Goal: Transaction & Acquisition: Purchase product/service

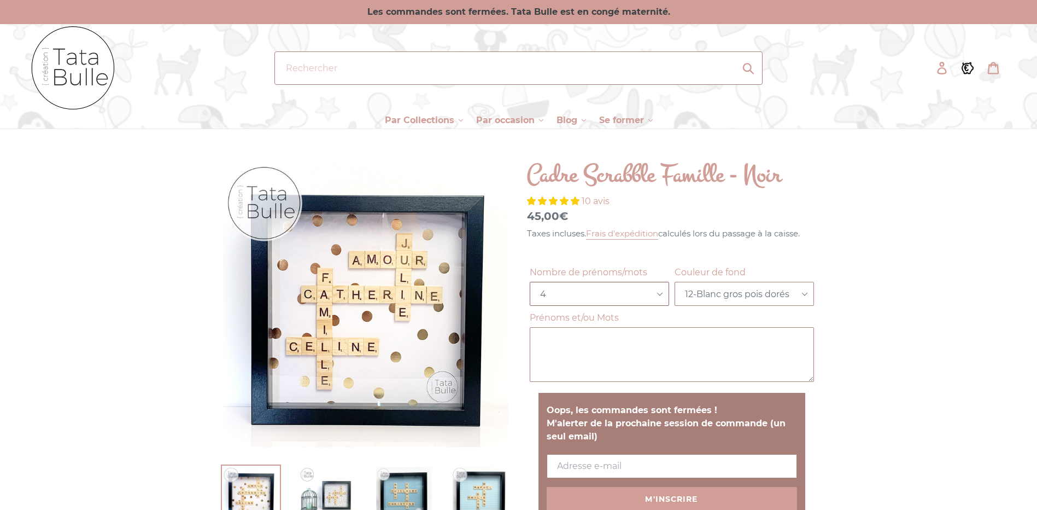
click at [622, 294] on select "Choisir 3 4 5 6" at bounding box center [599, 294] width 139 height 24
select select "3"
click at [530, 282] on select "Choisir 3 4 5 6" at bounding box center [599, 294] width 139 height 24
click at [712, 300] on select "Choisir 1-Gris anthracite 2-Bleu irisé 3-Pois gris 4-Argent 5-Gris Chevrons 6-Z…" at bounding box center [744, 294] width 139 height 24
click at [675, 282] on select "Choisir 1-Gris anthracite 2-Bleu irisé 3-Pois gris 4-Argent 5-Gris Chevrons 6-Z…" at bounding box center [744, 294] width 139 height 24
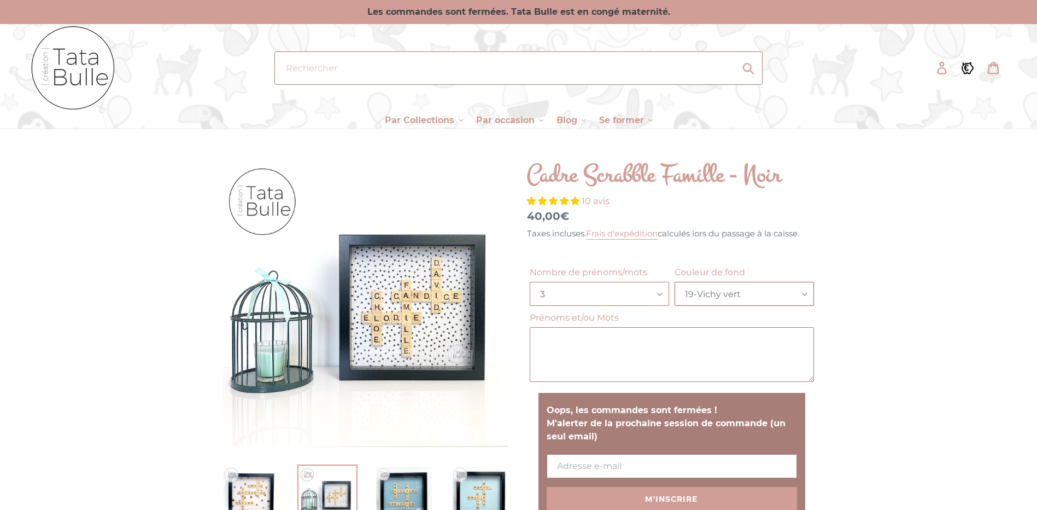
drag, startPoint x: 714, startPoint y: 291, endPoint x: 712, endPoint y: 299, distance: 7.8
click at [714, 291] on select "Choisir 1-Gris anthracite 2-Bleu irisé 3-Pois gris 4-Argent 5-Gris Chevrons 6-Z…" at bounding box center [744, 294] width 139 height 24
click at [675, 282] on select "Choisir 1-Gris anthracite 2-Bleu irisé 3-Pois gris 4-Argent 5-Gris Chevrons 6-Z…" at bounding box center [744, 294] width 139 height 24
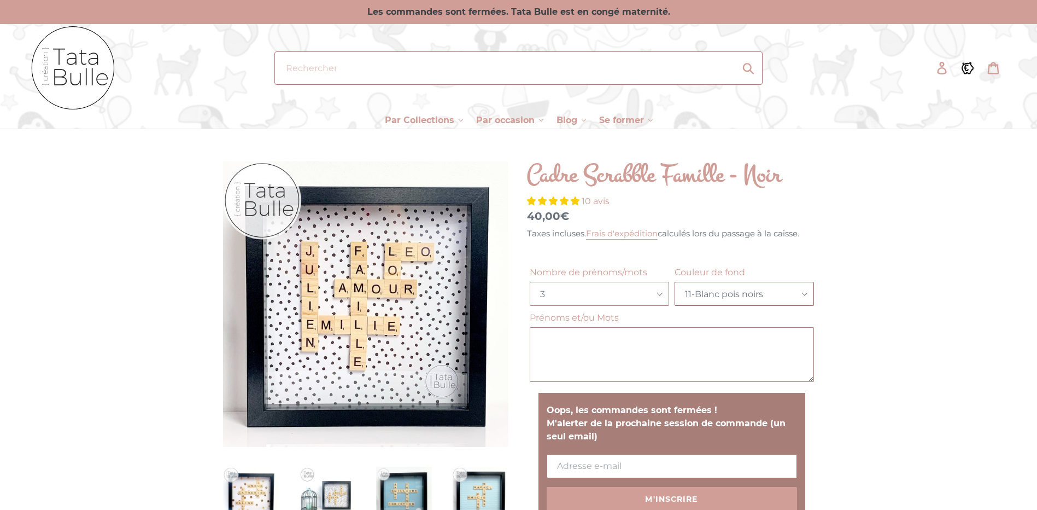
click at [731, 294] on select "Choisir 1-Gris anthracite 2-Bleu irisé 3-Pois gris 4-Argent 5-Gris Chevrons 6-Z…" at bounding box center [744, 294] width 139 height 24
click at [675, 282] on select "Choisir 1-Gris anthracite 2-Bleu irisé 3-Pois gris 4-Argent 5-Gris Chevrons 6-Z…" at bounding box center [744, 294] width 139 height 24
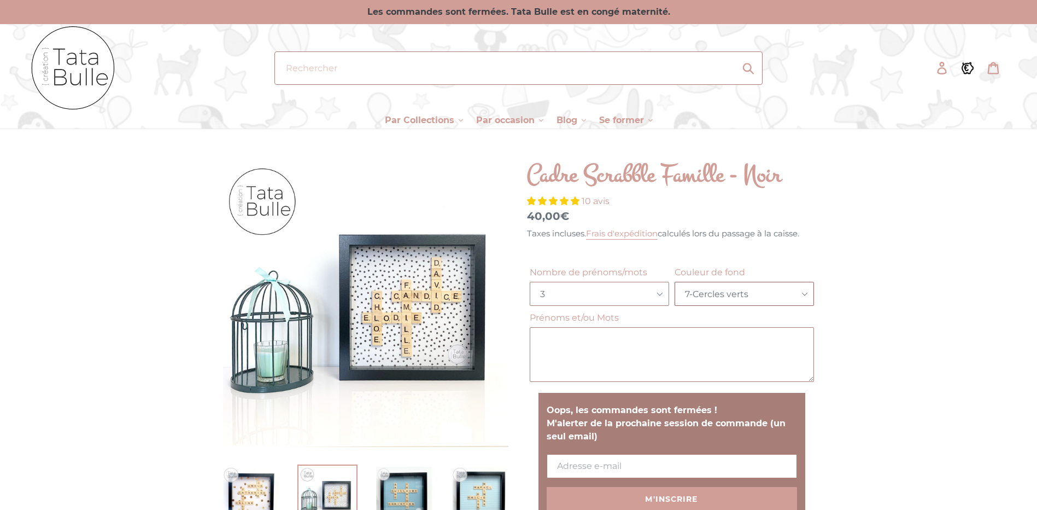
click at [712, 297] on select "Choisir 1-Gris anthracite 2-Bleu irisé 3-Pois gris 4-Argent 5-Gris Chevrons 6-Z…" at bounding box center [744, 294] width 139 height 24
select select "11-Blanc pois noirs"
click at [675, 282] on select "Choisir 1-Gris anthracite 2-Bleu irisé 3-Pois gris 4-Argent 5-Gris Chevrons 6-Z…" at bounding box center [744, 294] width 139 height 24
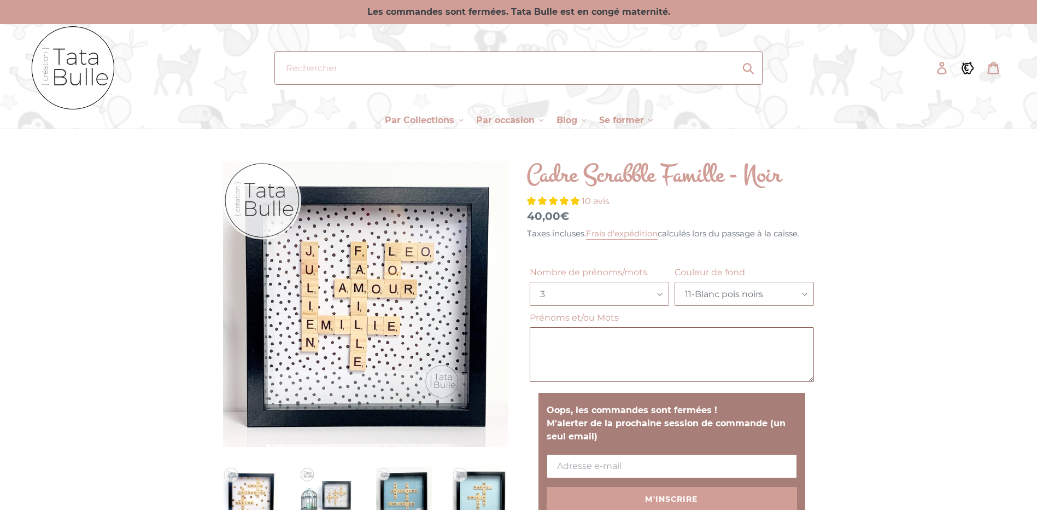
click at [651, 342] on textarea "Prénoms et/ou Mots" at bounding box center [672, 354] width 284 height 55
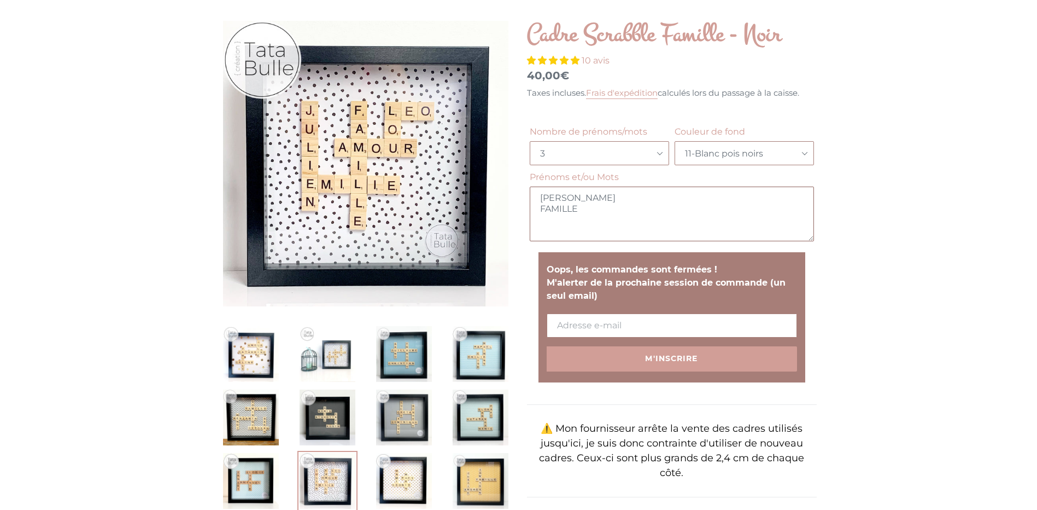
scroll to position [164, 0]
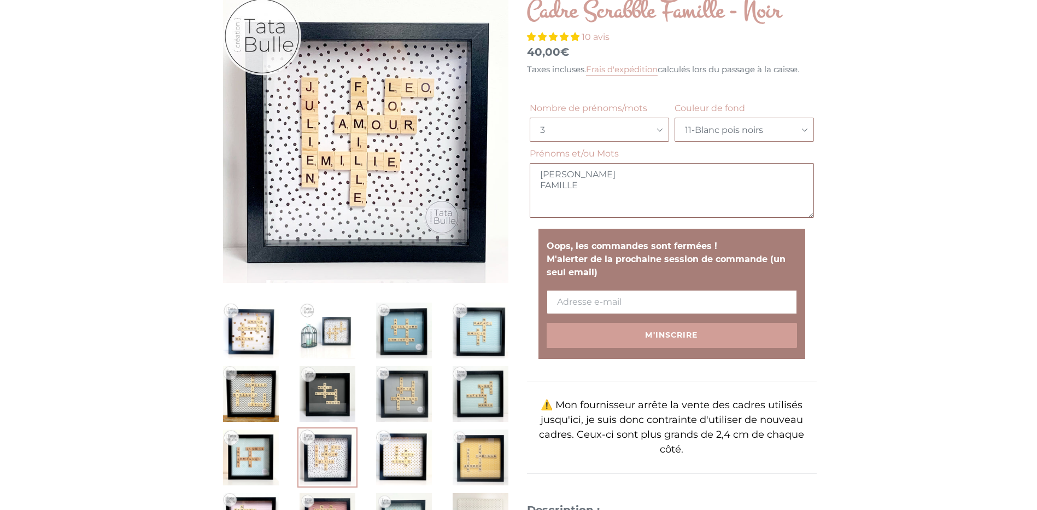
type textarea "[PERSON_NAME] FAMILLE"
click at [707, 411] on p "⚠️ Mon fournisseur arrête la vente des cadres utilisés jusqu'ici, je suis donc …" at bounding box center [672, 427] width 290 height 59
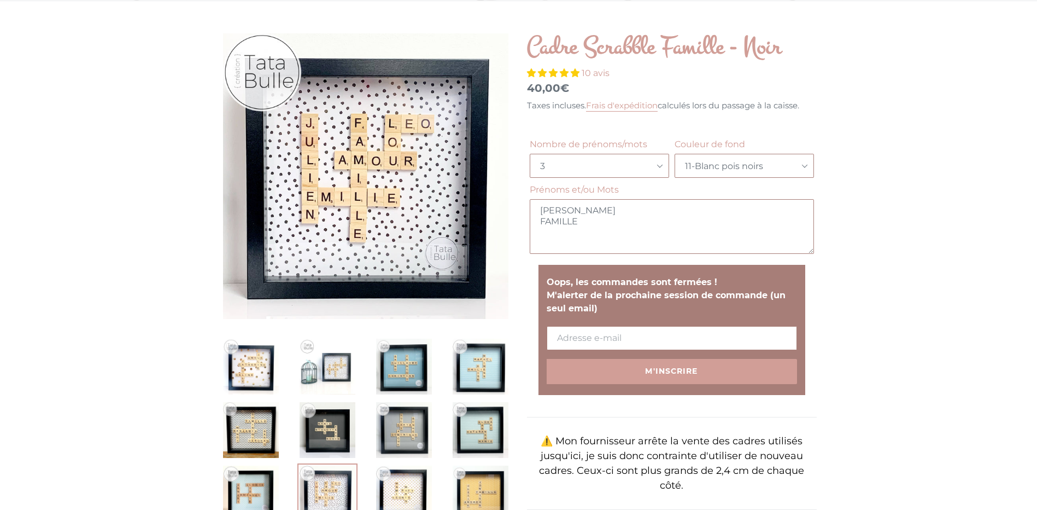
scroll to position [109, 0]
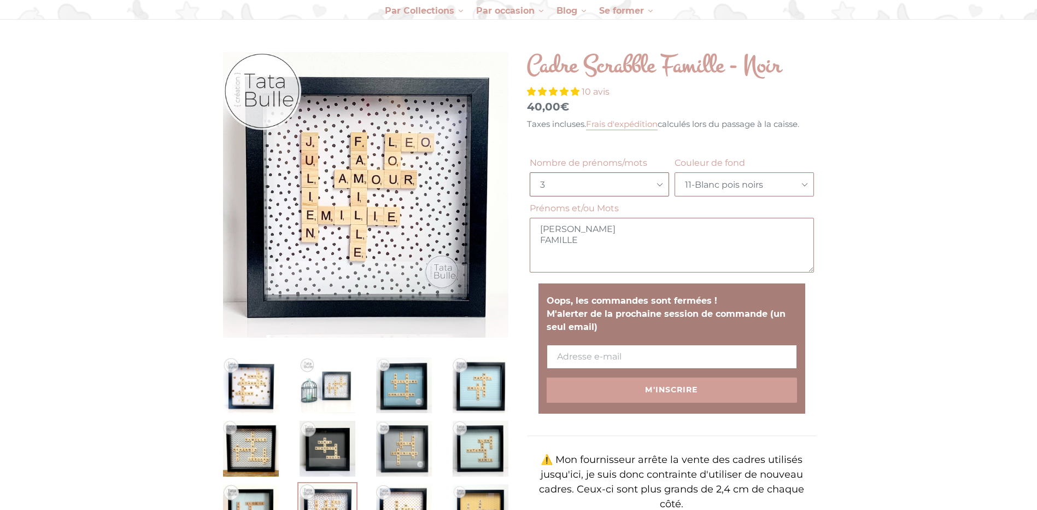
click at [629, 189] on select "Choisir 3 4 5 6" at bounding box center [599, 184] width 139 height 24
select select "4"
click at [530, 172] on select "Choisir 3 4 5 6" at bounding box center [599, 184] width 139 height 24
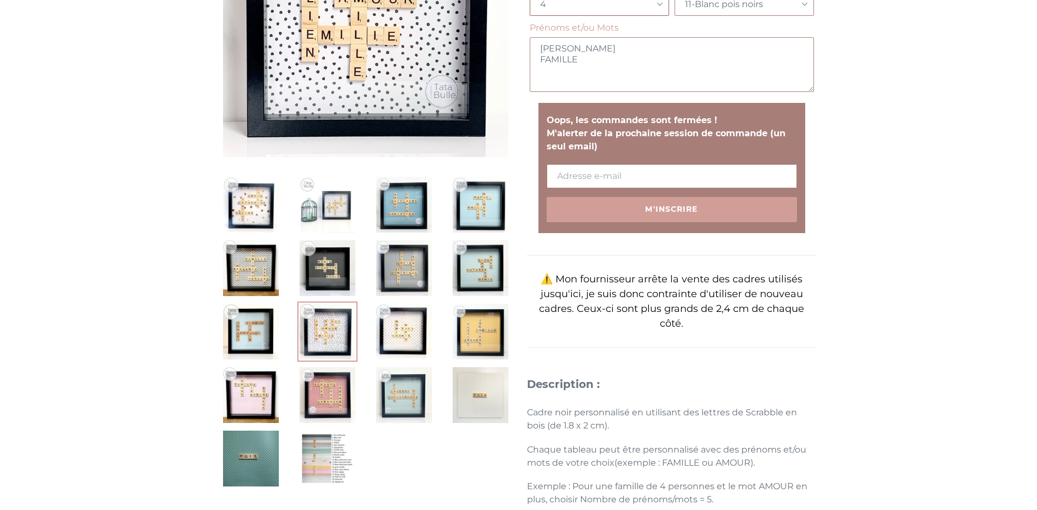
scroll to position [273, 0]
